Goal: Information Seeking & Learning: Learn about a topic

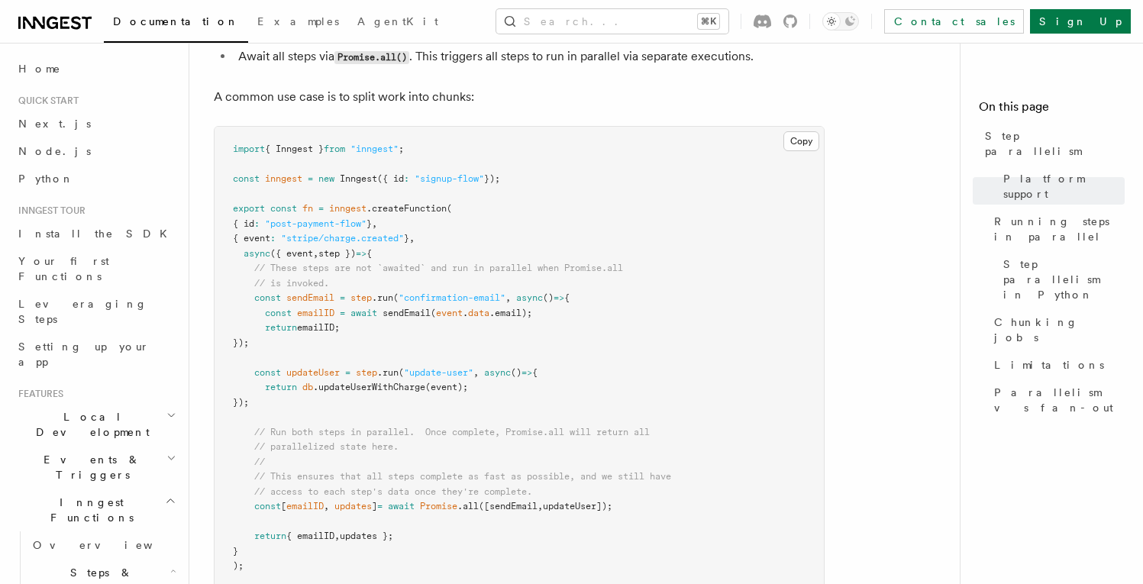
scroll to position [443, 0]
click at [787, 133] on button "Copy Copied" at bounding box center [801, 143] width 36 height 20
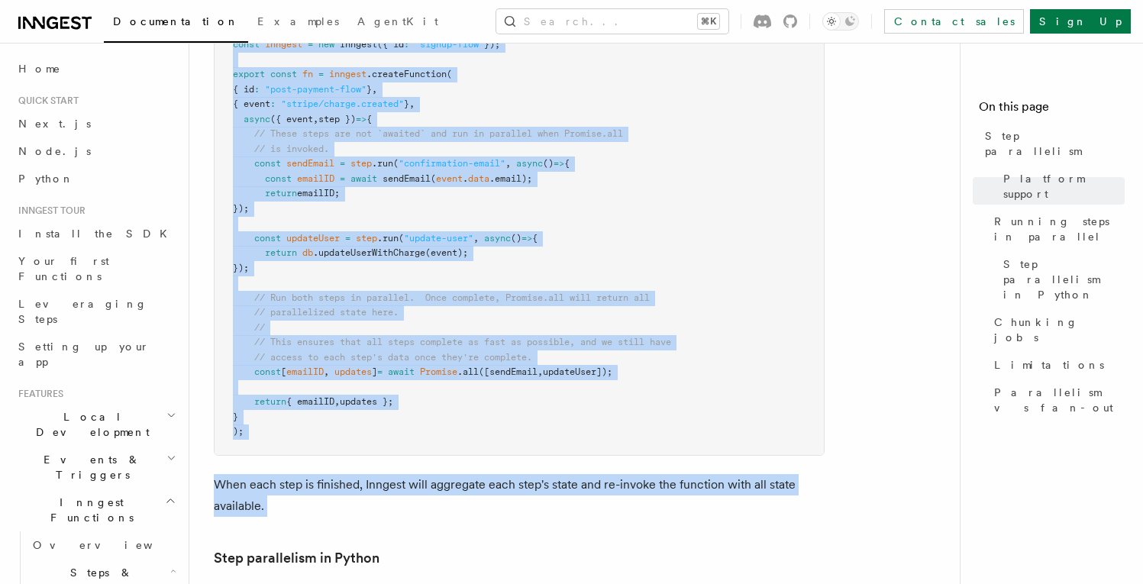
scroll to position [719, 0]
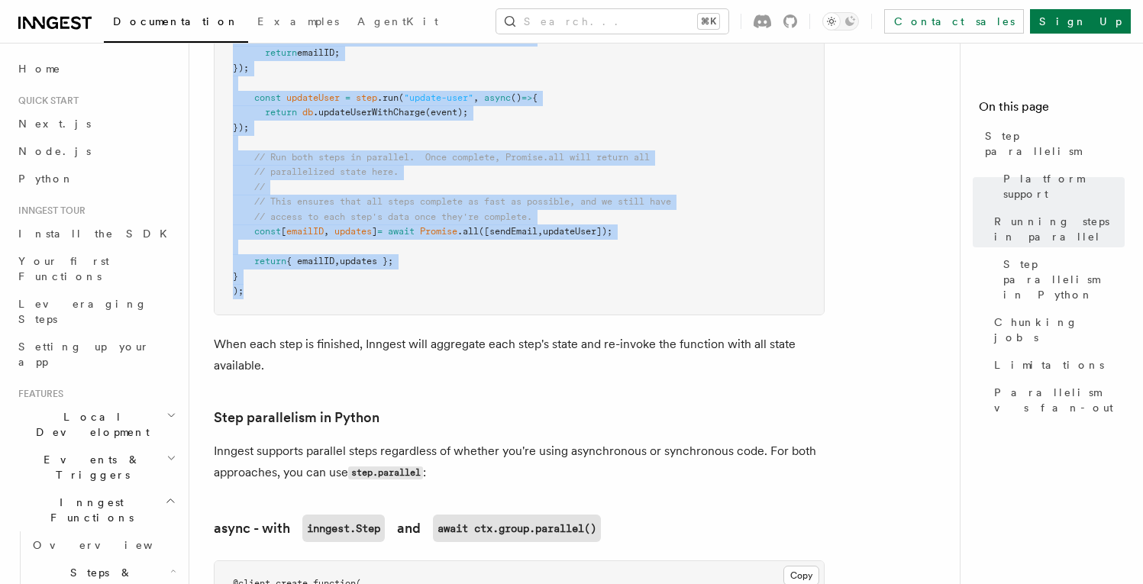
drag, startPoint x: 212, startPoint y: 75, endPoint x: 455, endPoint y: 285, distance: 320.9
copy article "You can run steps in parallel via Promise.all() : Create each step via step.run…"
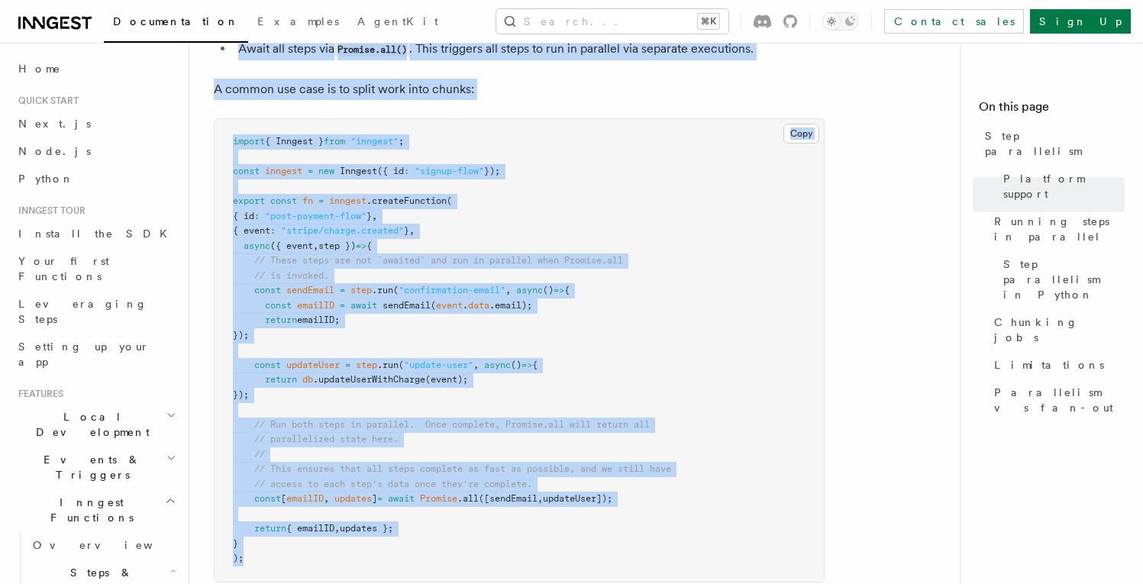
scroll to position [444, 0]
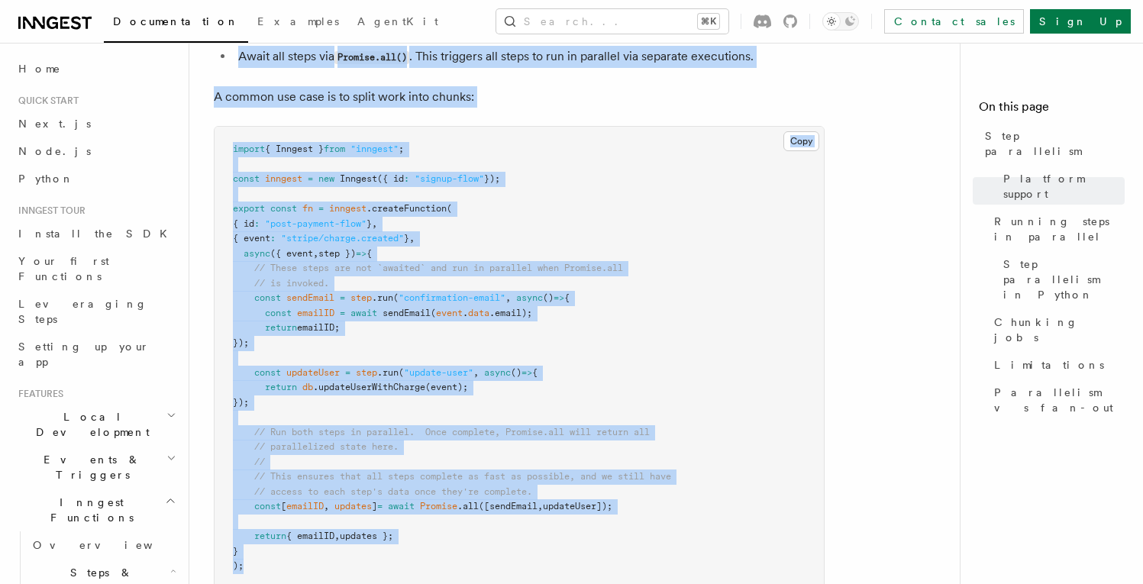
click at [524, 205] on pre "import { Inngest } from "inngest" ; const inngest = new Inngest ({ id : "signup…" at bounding box center [519, 358] width 609 height 463
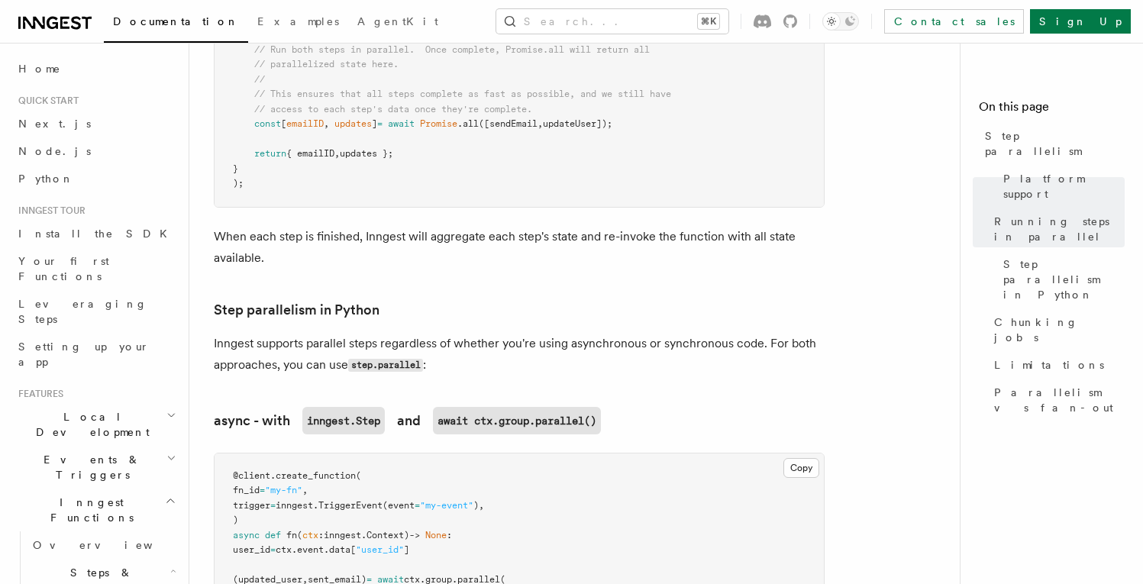
scroll to position [837, 0]
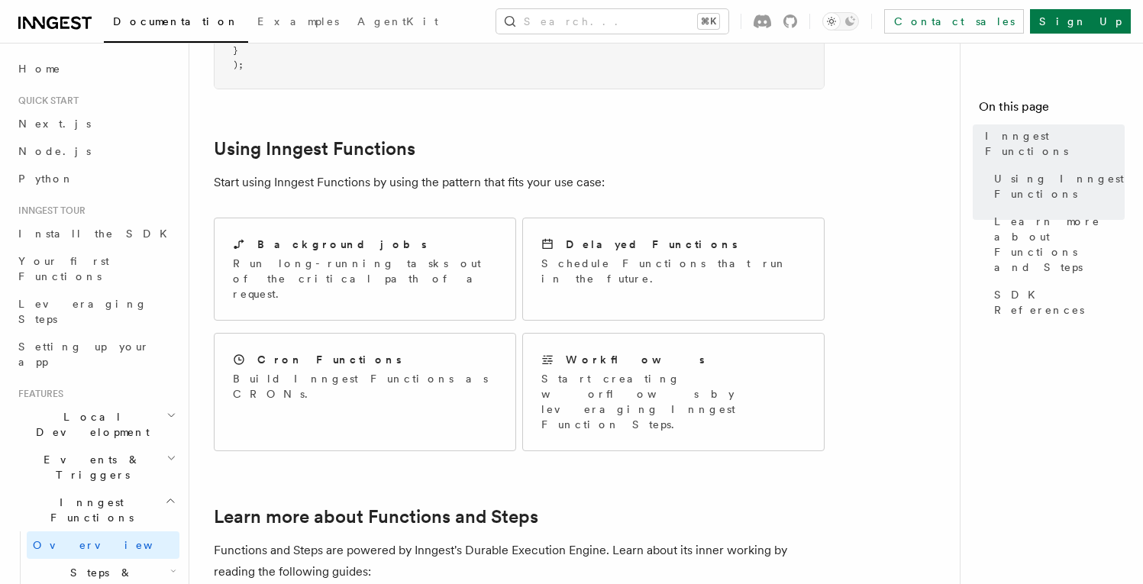
scroll to position [852, 0]
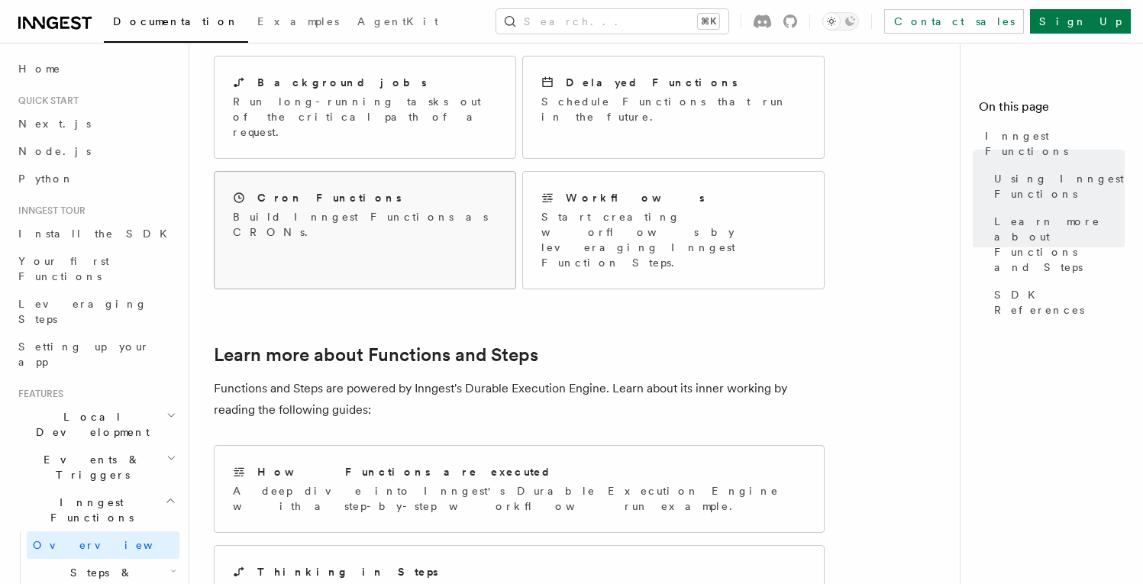
click at [436, 172] on div "Cron Functions Build Inngest Functions as CRONs." at bounding box center [365, 215] width 301 height 86
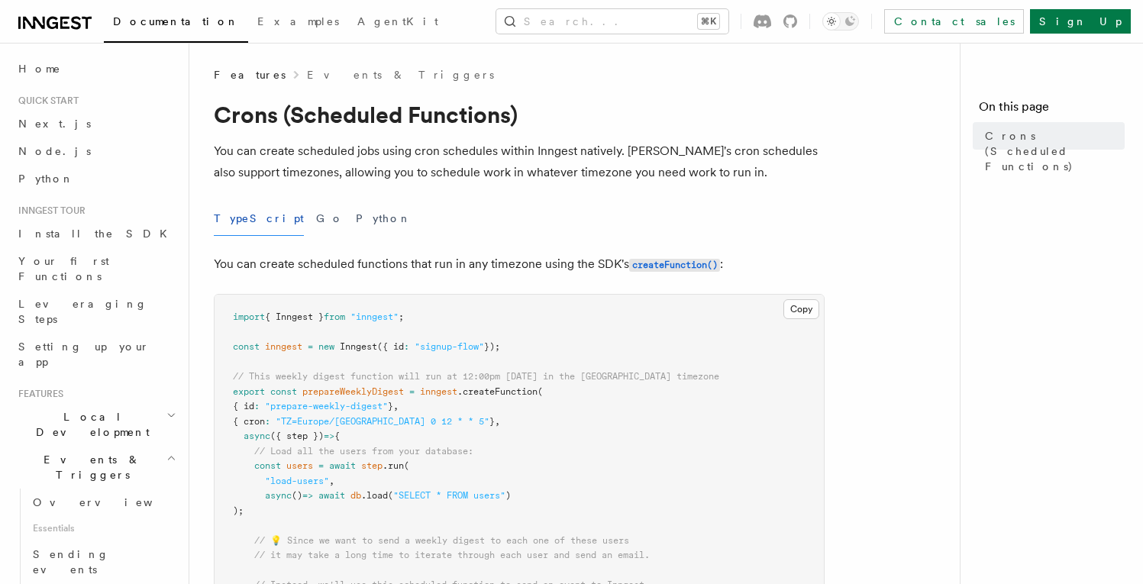
scroll to position [3, 0]
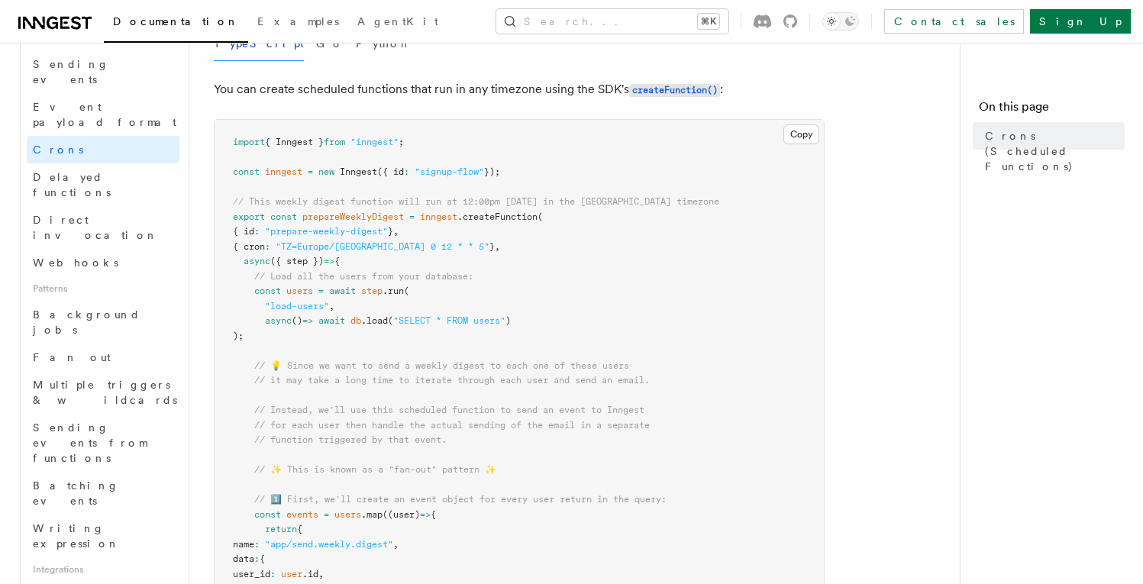
scroll to position [498, 0]
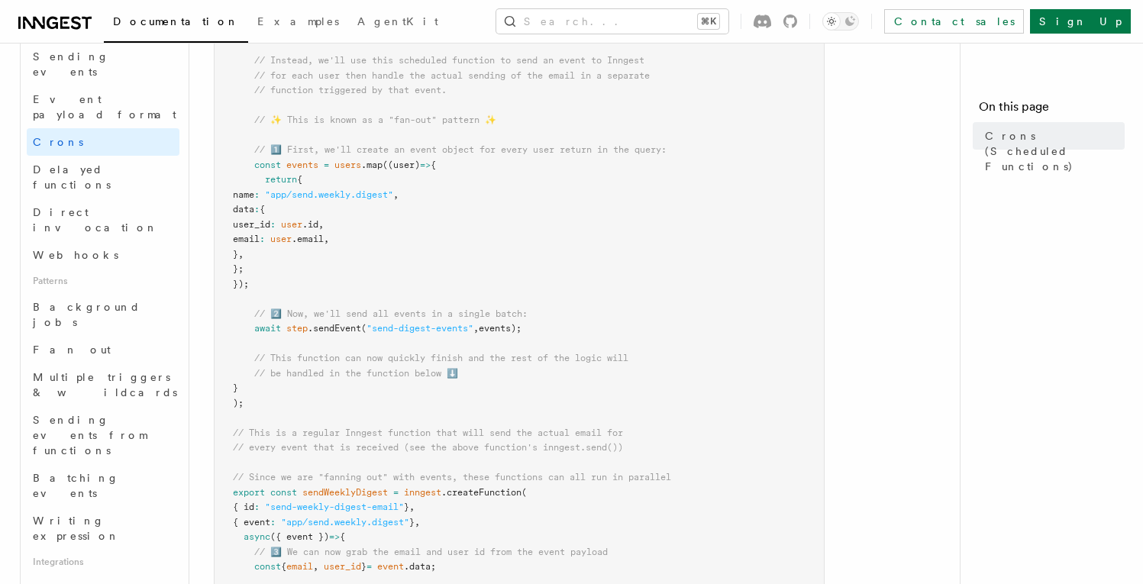
scroll to position [525, 0]
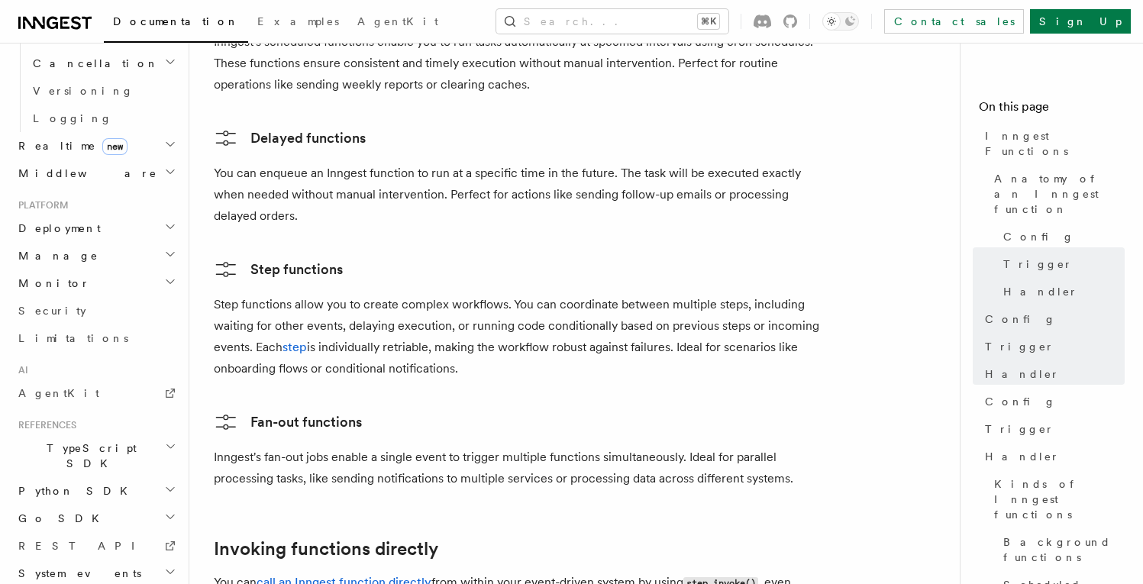
scroll to position [2569, 0]
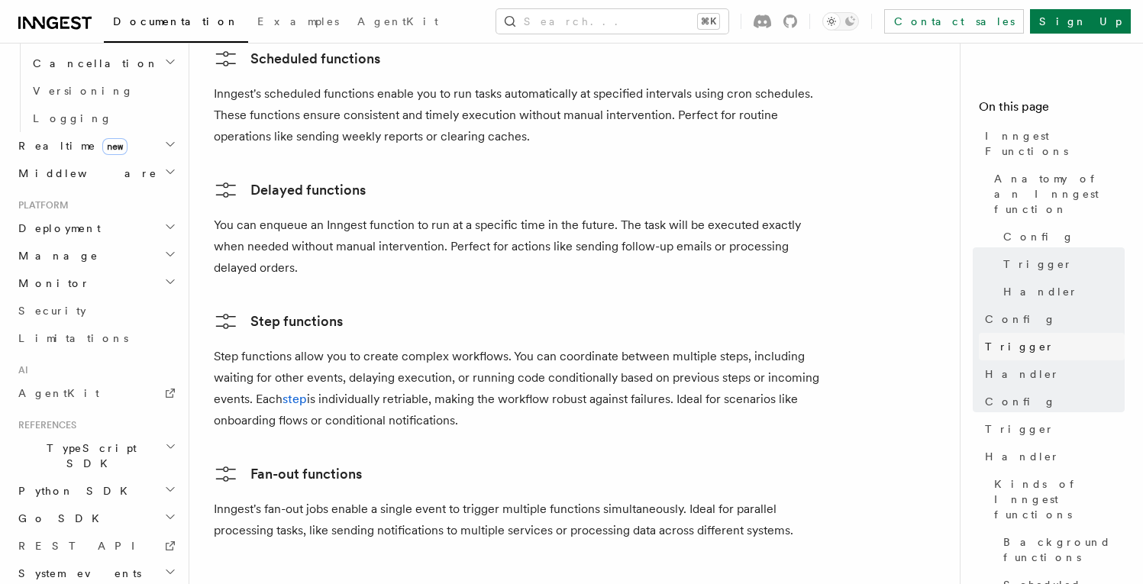
click at [1020, 333] on link "Trigger" at bounding box center [1052, 346] width 146 height 27
click at [1024, 333] on link "Trigger" at bounding box center [1052, 346] width 146 height 27
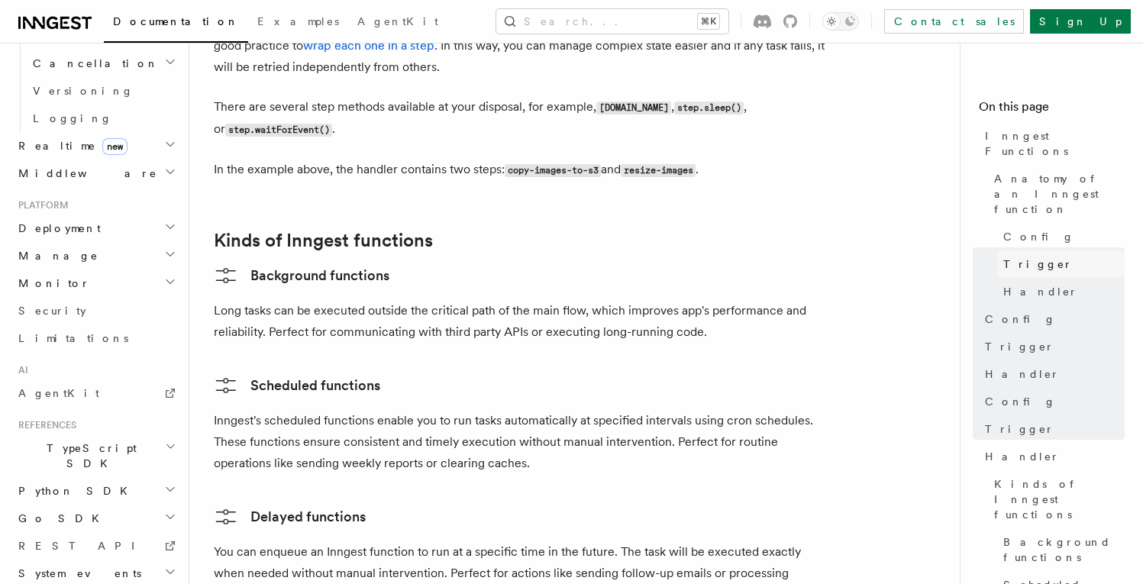
click at [1064, 250] on link "Trigger" at bounding box center [1060, 263] width 127 height 27
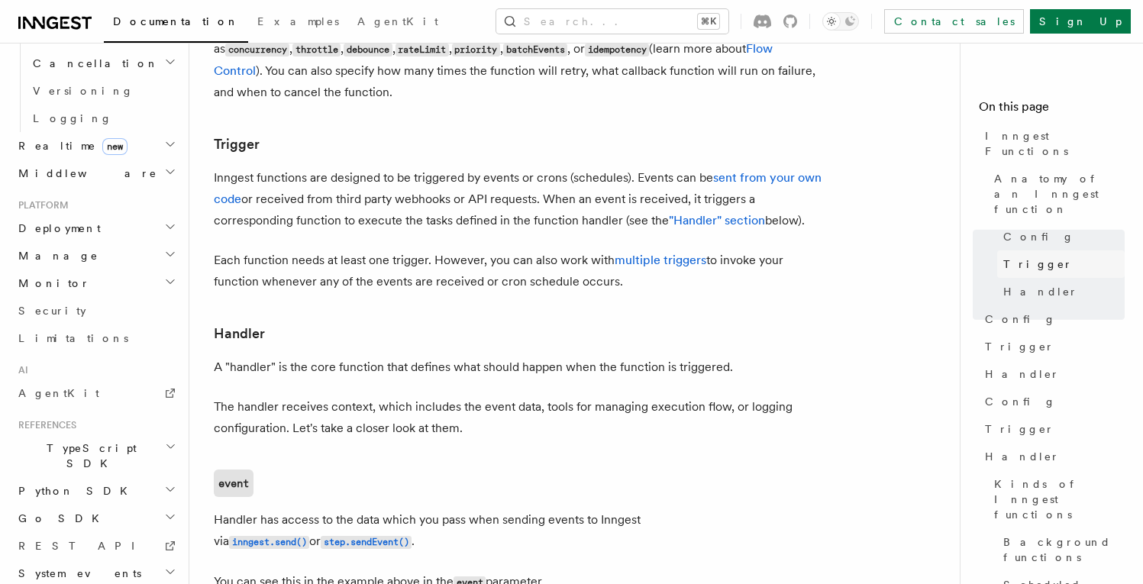
scroll to position [1508, 0]
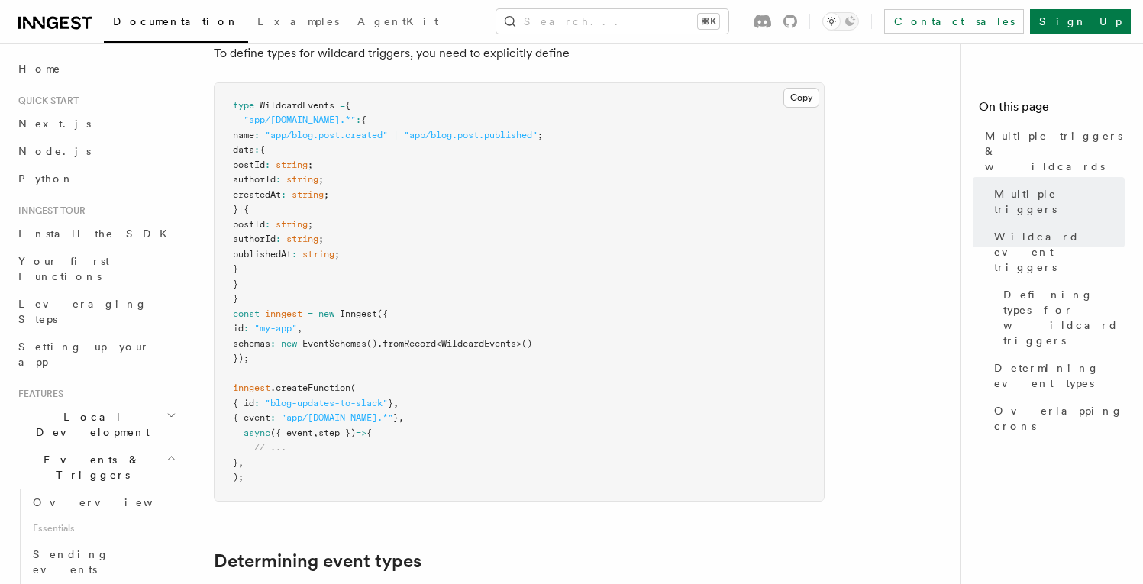
scroll to position [1084, 0]
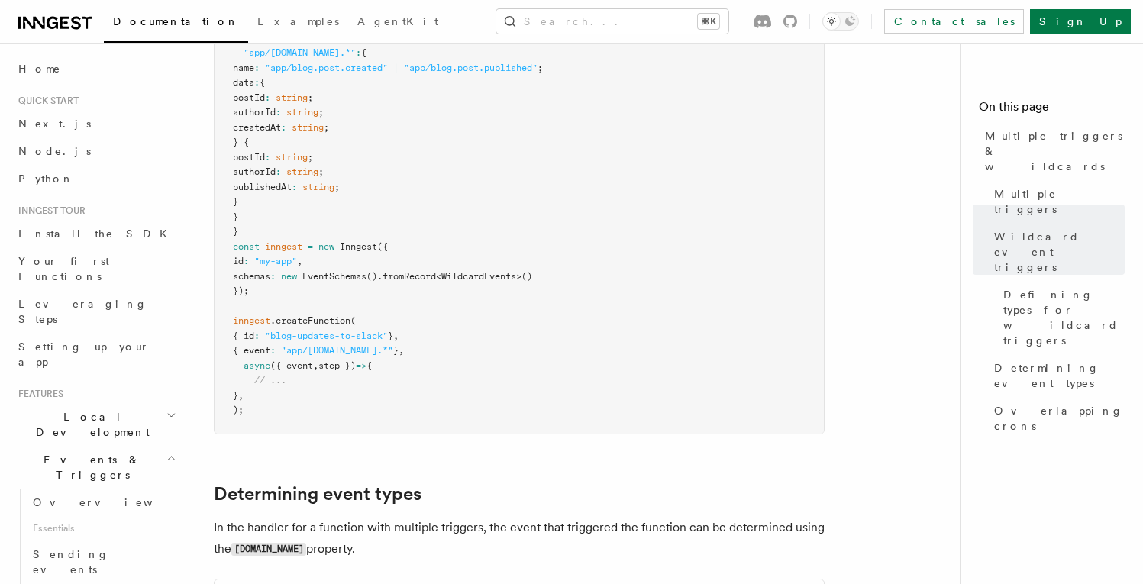
click at [843, 129] on article "Features Events & Triggers Multiple triggers & wildcards Inngest functions can …" at bounding box center [581, 152] width 734 height 2339
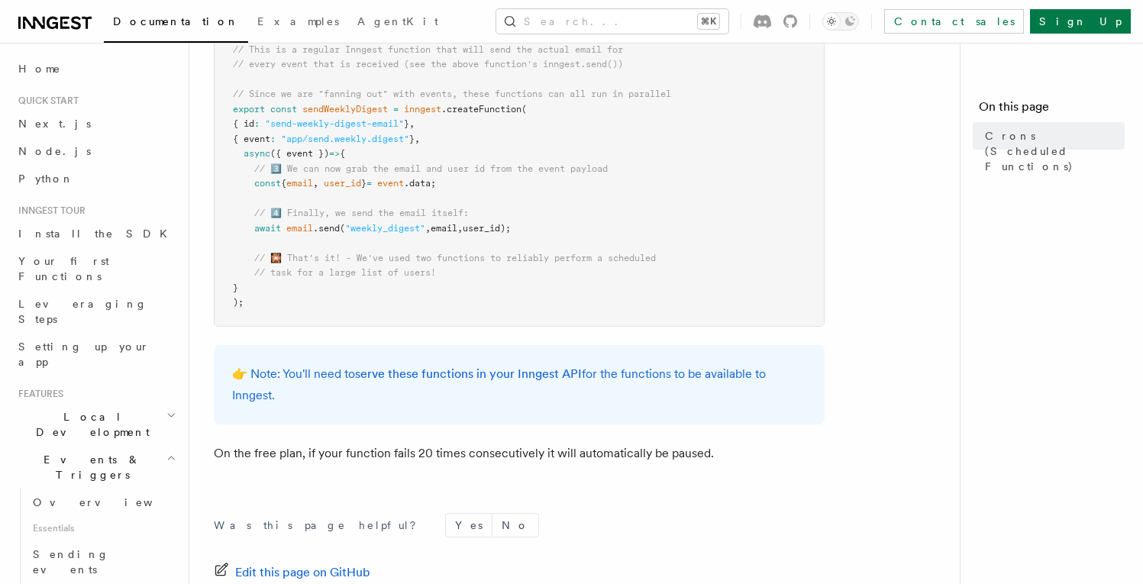
scroll to position [911, 0]
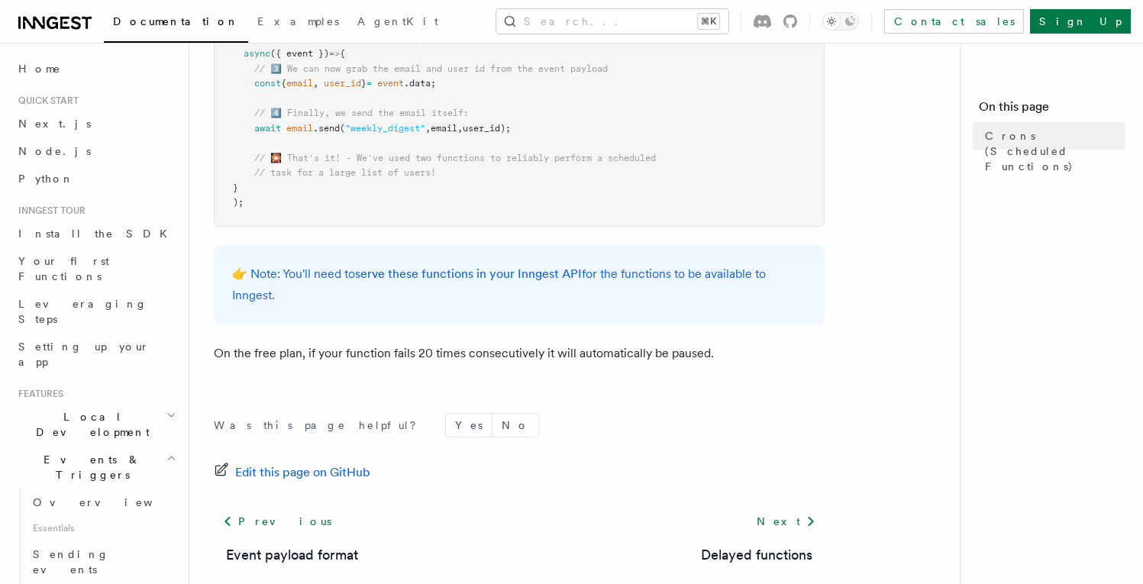
scroll to position [1012, 0]
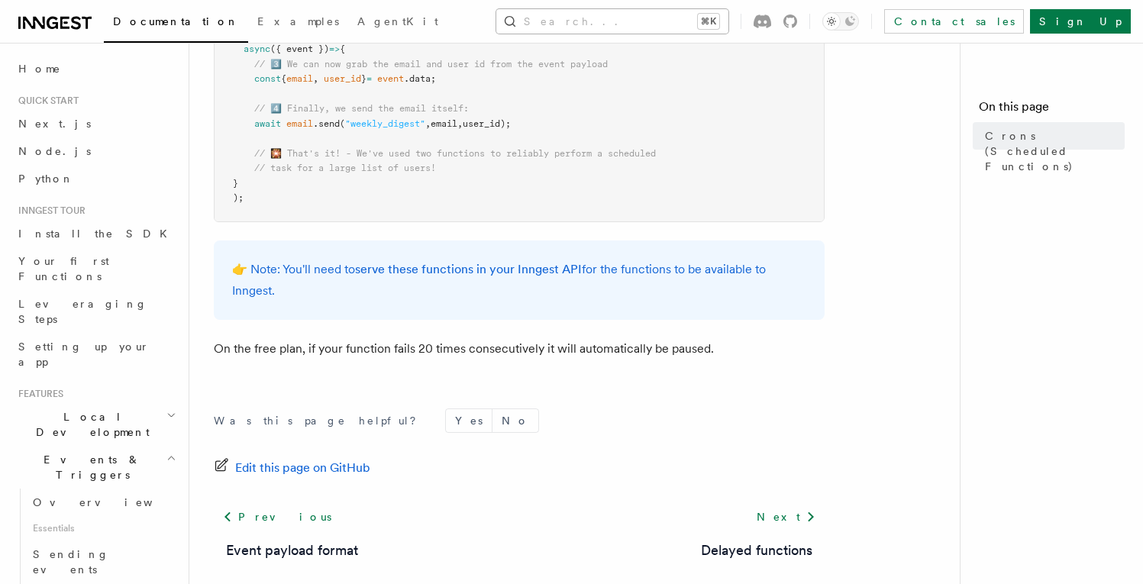
click at [580, 26] on button "Search... ⌘K" at bounding box center [612, 21] width 232 height 24
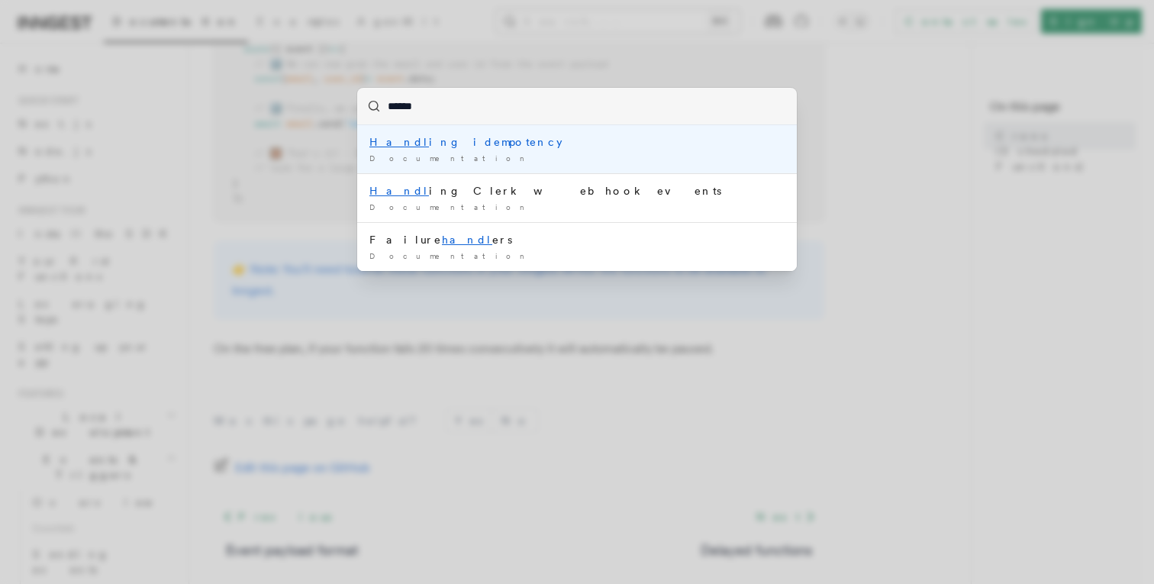
type input "*******"
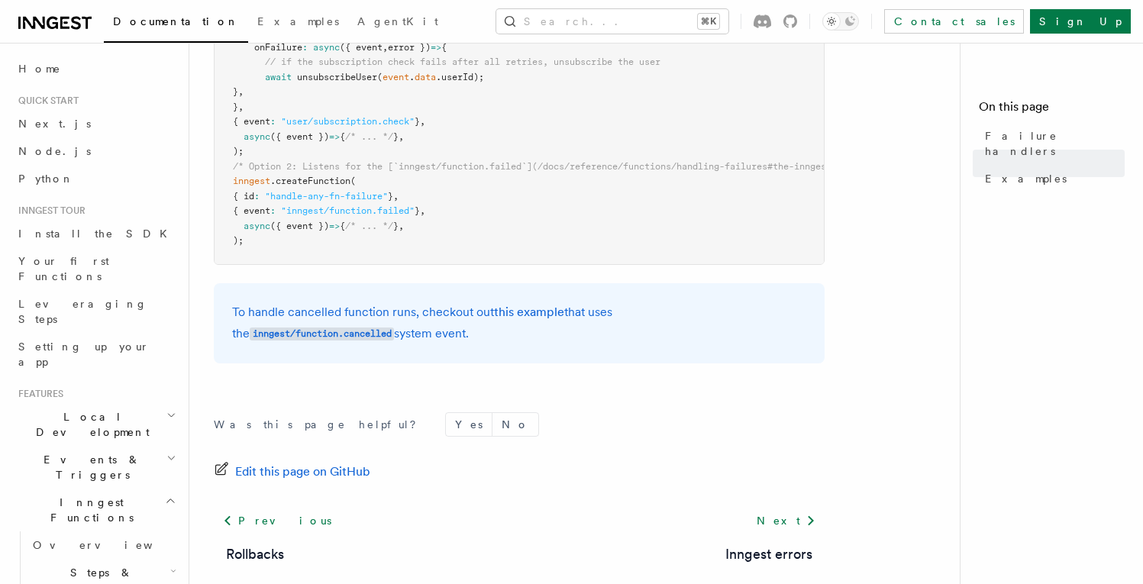
scroll to position [561, 0]
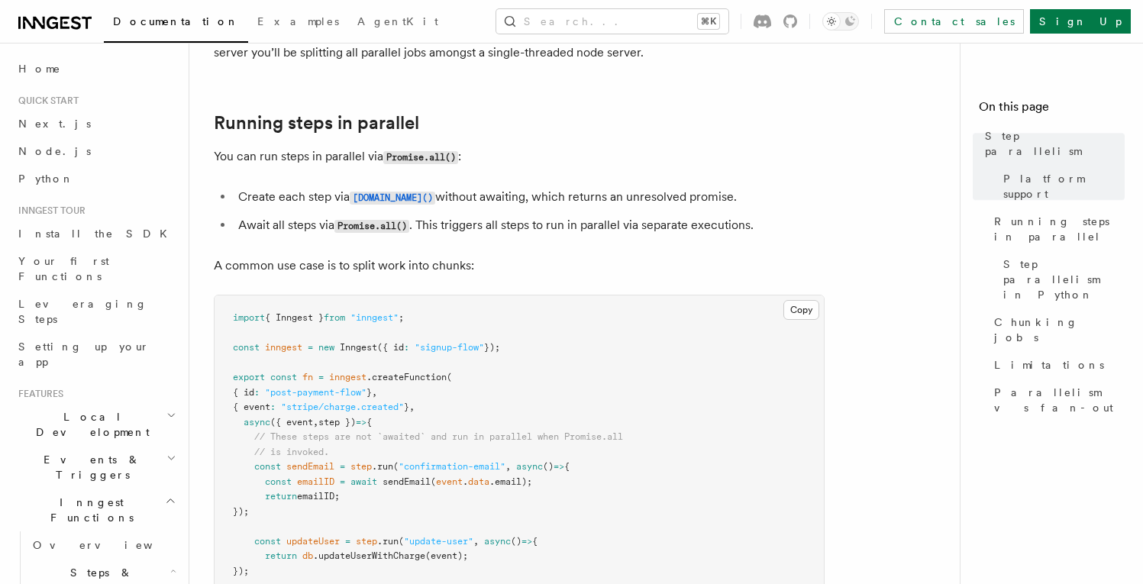
scroll to position [293, 0]
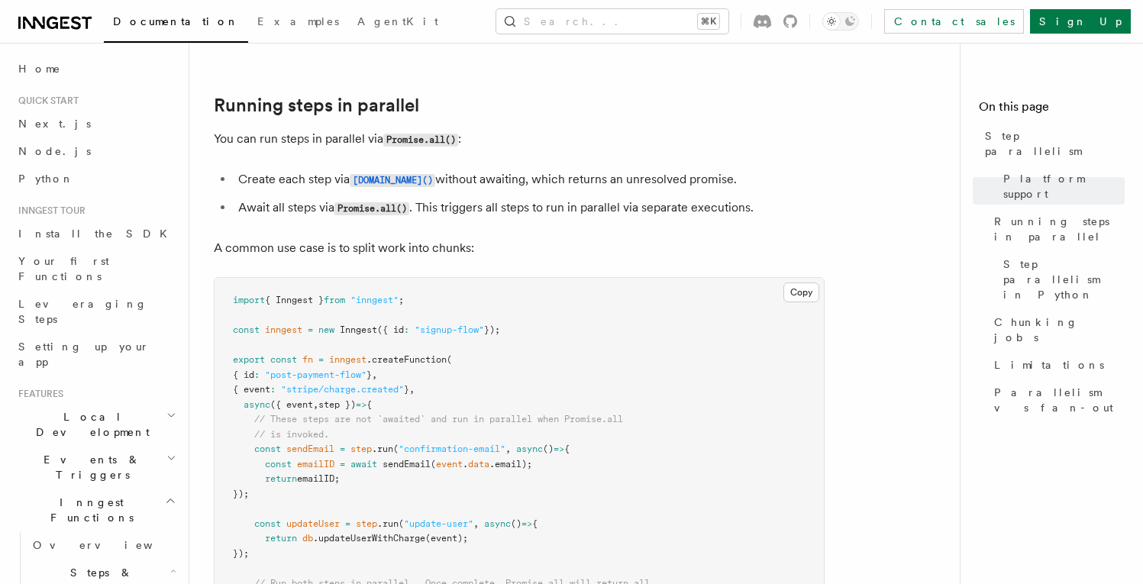
click at [500, 197] on li "Await all steps via Promise.all() . This triggers all steps to run in parallel …" at bounding box center [529, 208] width 591 height 22
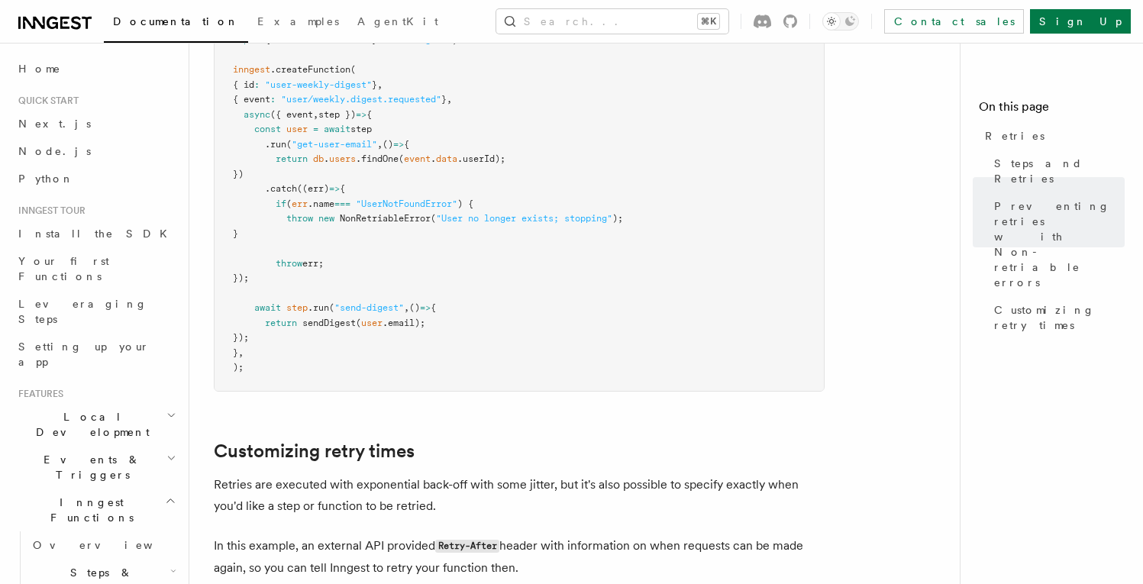
scroll to position [1550, 0]
